Goal: Navigation & Orientation: Find specific page/section

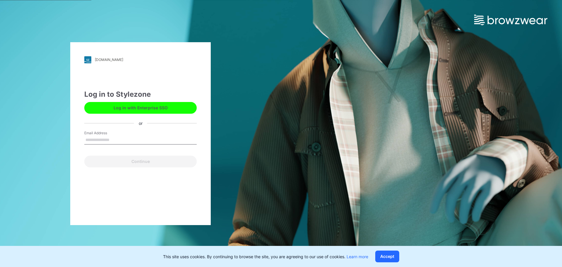
click at [87, 141] on input "Email Address" at bounding box center [140, 140] width 112 height 9
type input "**********"
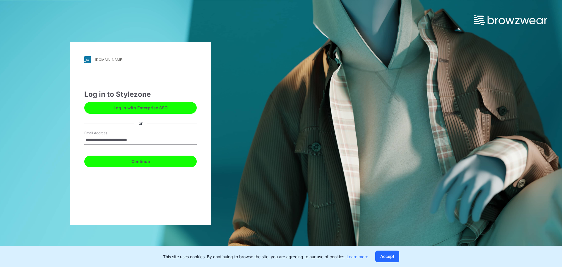
click at [144, 161] on button "Continue" at bounding box center [140, 162] width 112 height 12
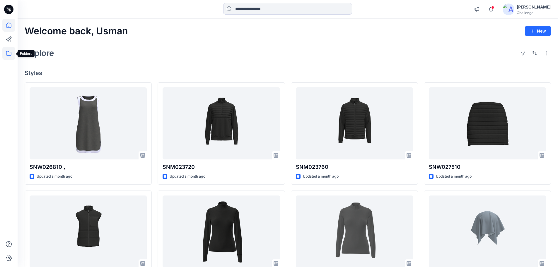
click at [14, 52] on icon at bounding box center [8, 53] width 13 height 13
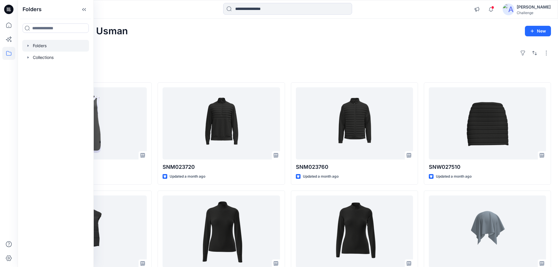
click at [28, 47] on icon "button" at bounding box center [28, 45] width 5 height 5
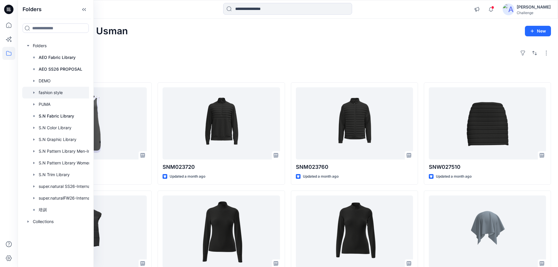
drag, startPoint x: 45, startPoint y: 90, endPoint x: 50, endPoint y: 85, distance: 7.3
click at [45, 90] on div at bounding box center [63, 93] width 82 height 12
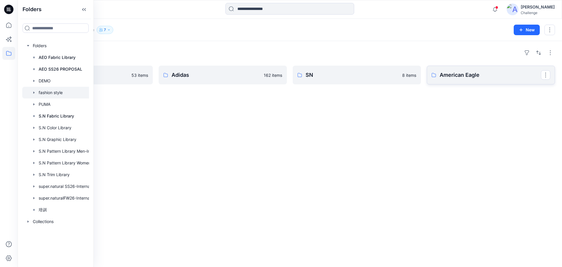
click at [459, 74] on p "American Eagle" at bounding box center [490, 75] width 101 height 8
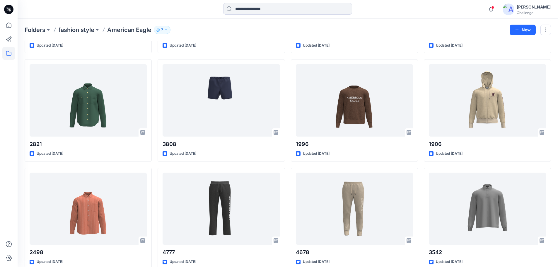
scroll to position [1404, 0]
